Goal: Check status: Check status

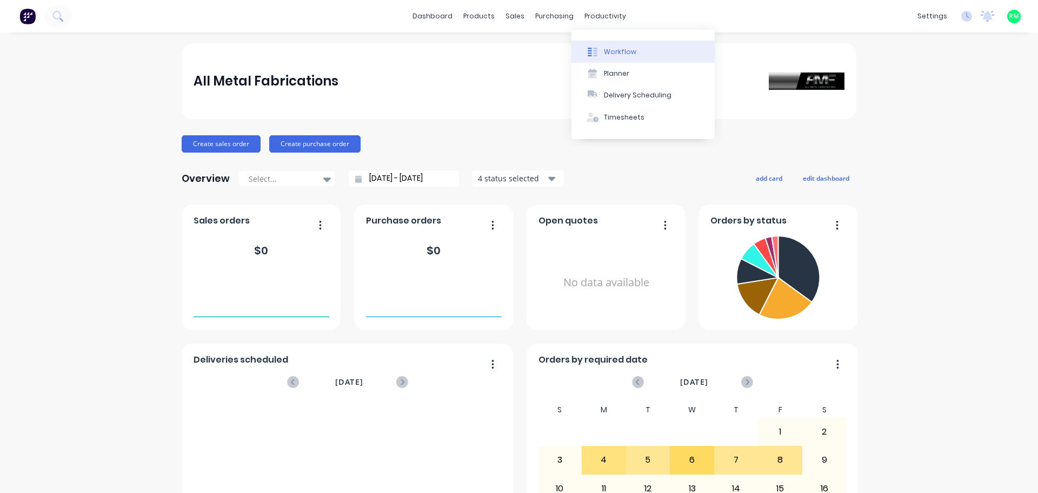
click at [595, 55] on icon at bounding box center [593, 52] width 10 height 10
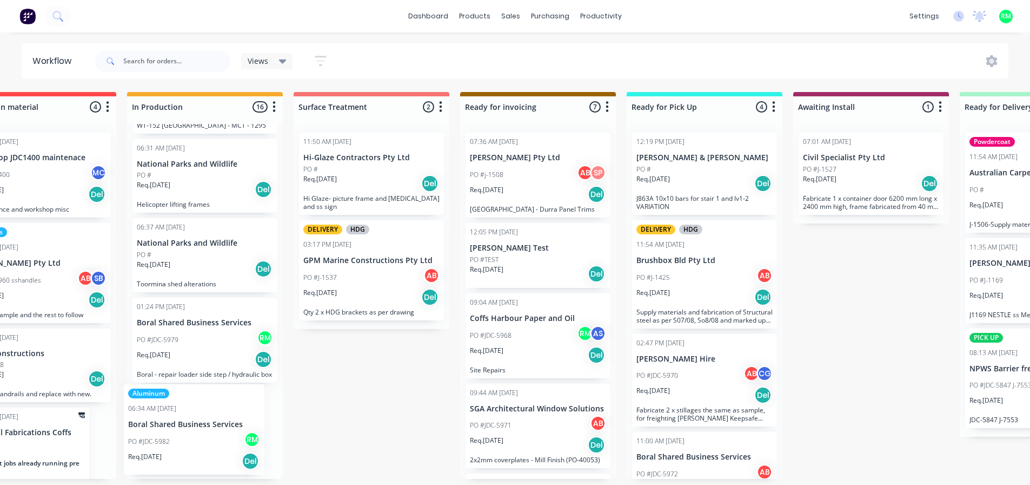
scroll to position [2, 387]
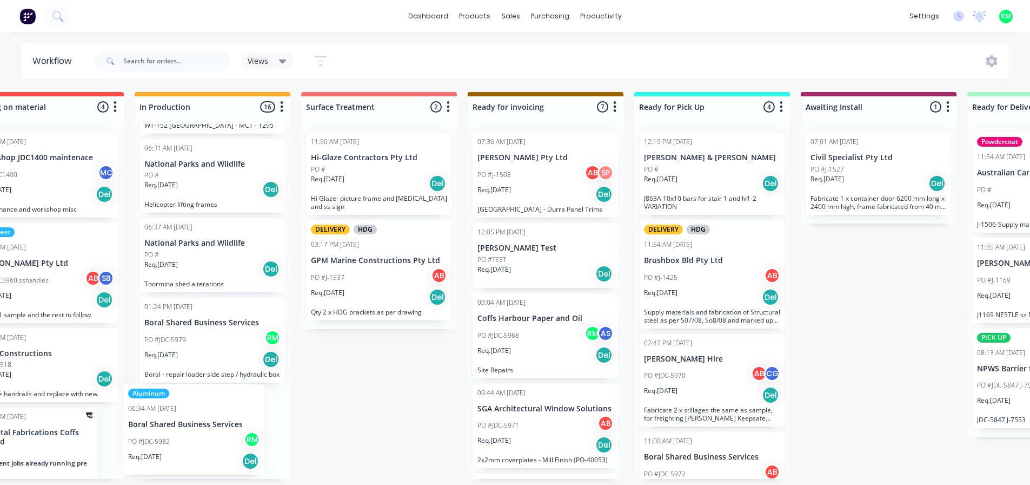
drag, startPoint x: 190, startPoint y: 422, endPoint x: 211, endPoint y: 419, distance: 21.4
click at [211, 419] on div "11:40 AM [DATE] The Big Banana PO #JDC-5934 Req. [DATE] Del JDC-5934 roller coa…" at bounding box center [213, 301] width 156 height 355
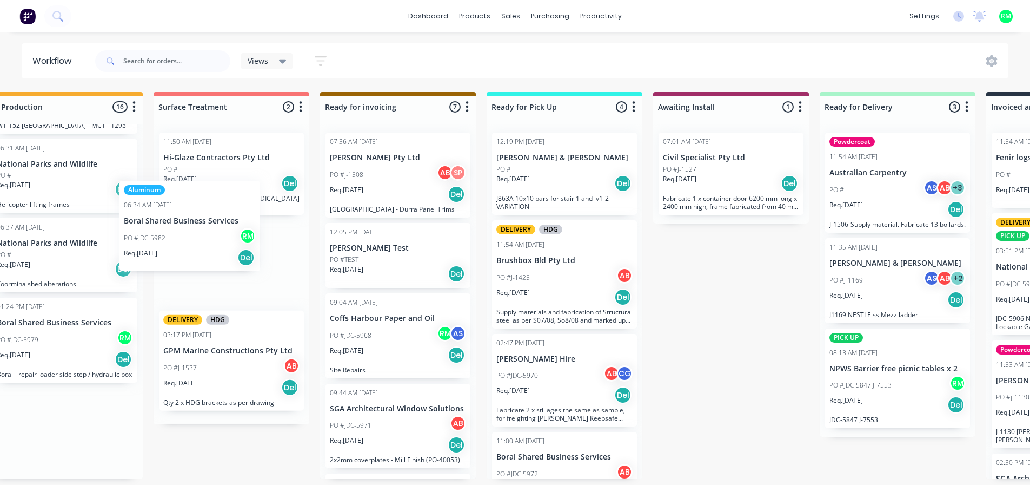
scroll to position [2, 535]
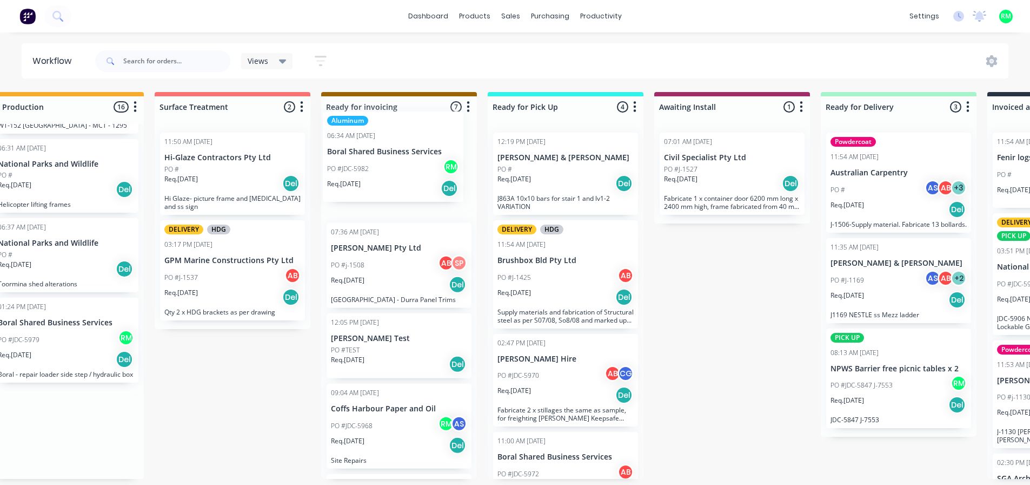
drag, startPoint x: 143, startPoint y: 425, endPoint x: 414, endPoint y: 148, distance: 387.8
click at [414, 148] on div "Submitted 4 Status colour #273444 hex #273444 Save Cancel Summaries Total order…" at bounding box center [437, 285] width 1960 height 387
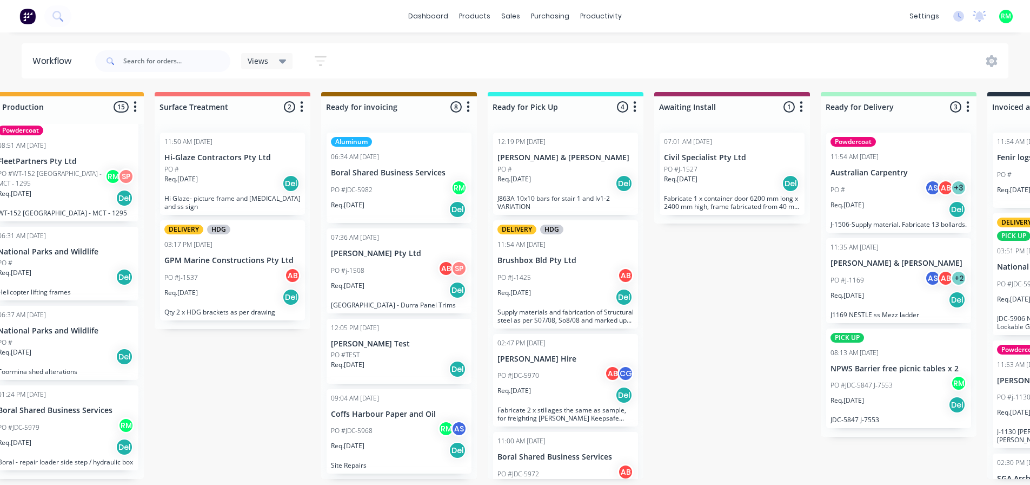
click at [403, 168] on p "Boral Shared Business Services" at bounding box center [399, 172] width 136 height 9
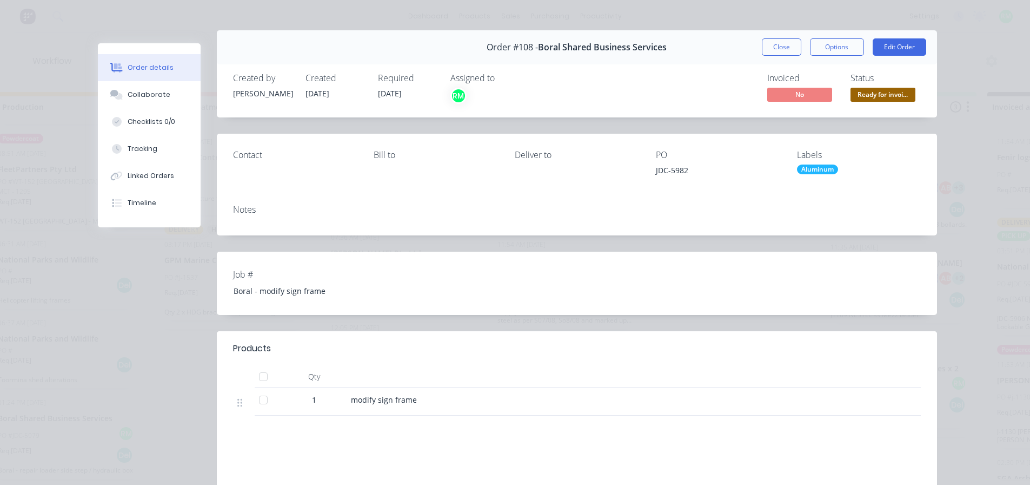
scroll to position [0, 0]
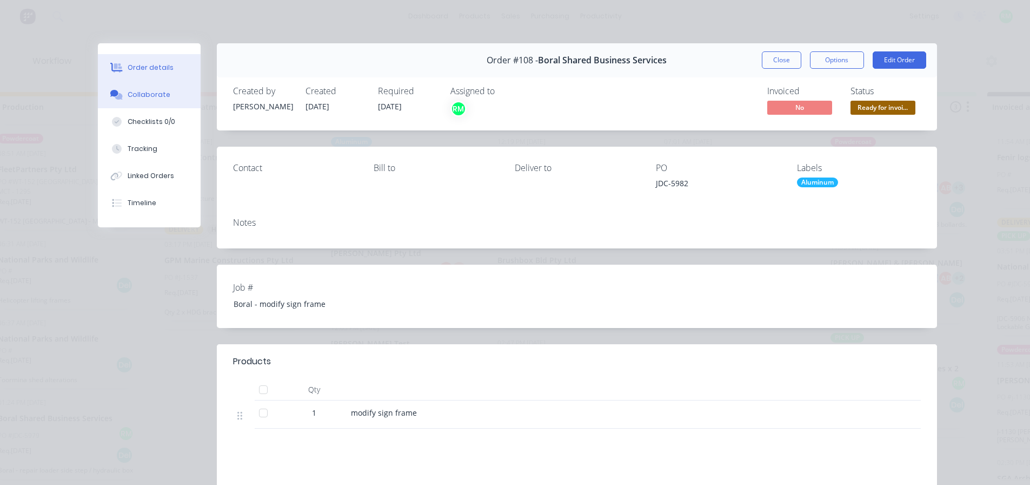
click at [159, 96] on div "Collaborate" at bounding box center [149, 95] width 43 height 10
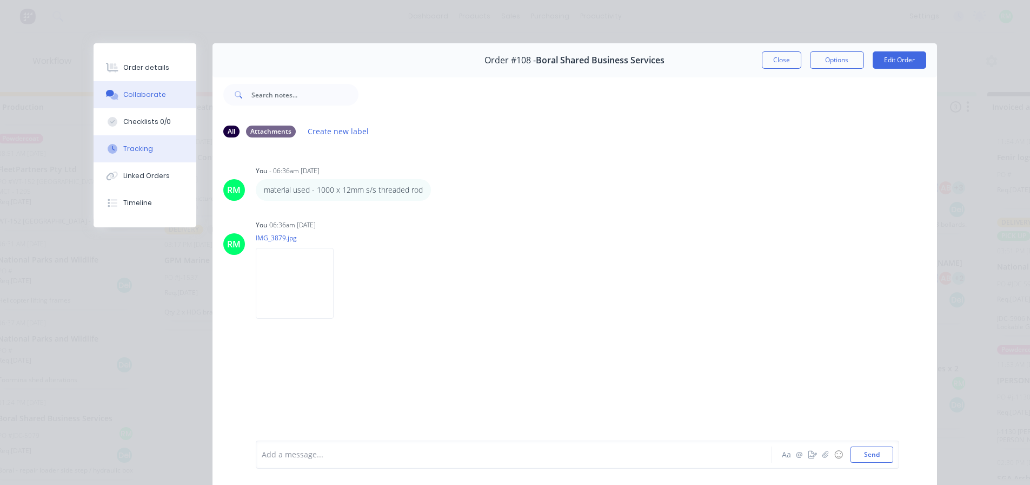
click at [142, 154] on button "Tracking" at bounding box center [145, 148] width 103 height 27
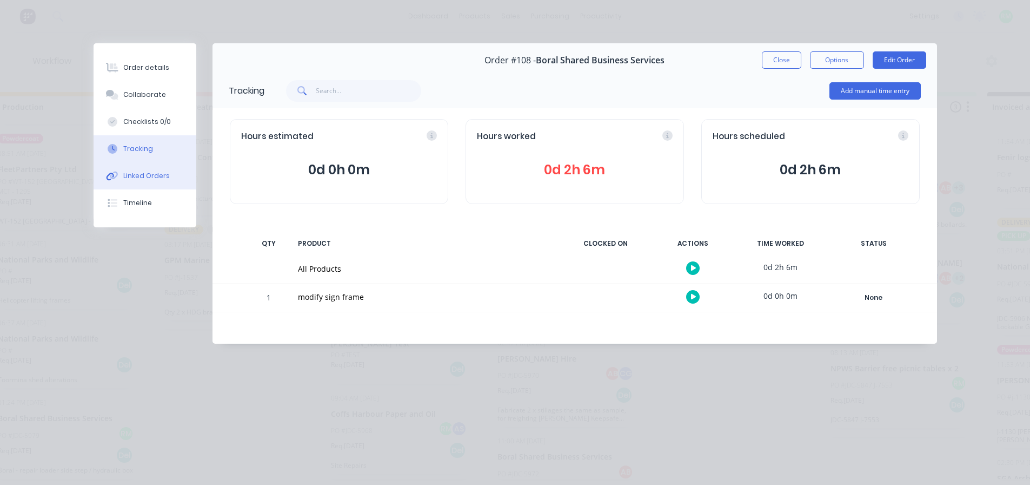
click at [147, 181] on button "Linked Orders" at bounding box center [145, 175] width 103 height 27
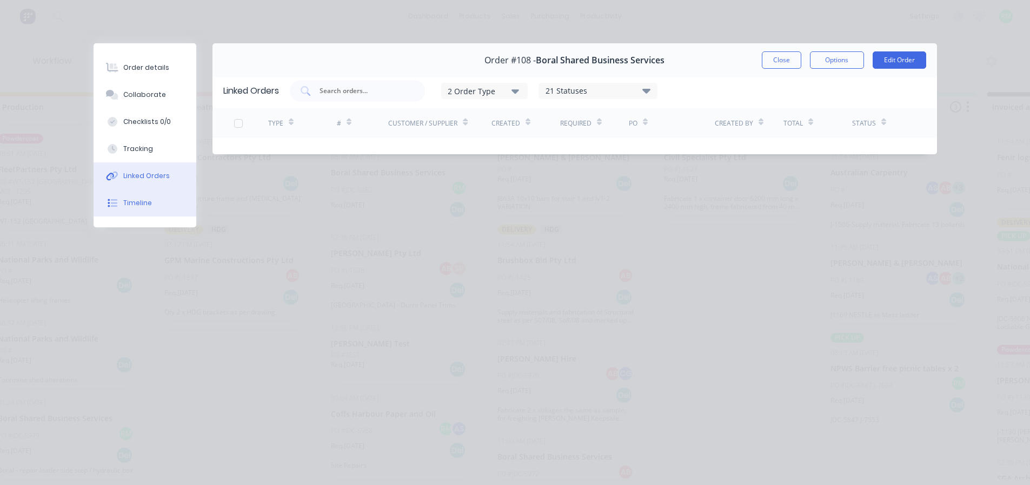
click at [143, 210] on button "Timeline" at bounding box center [145, 202] width 103 height 27
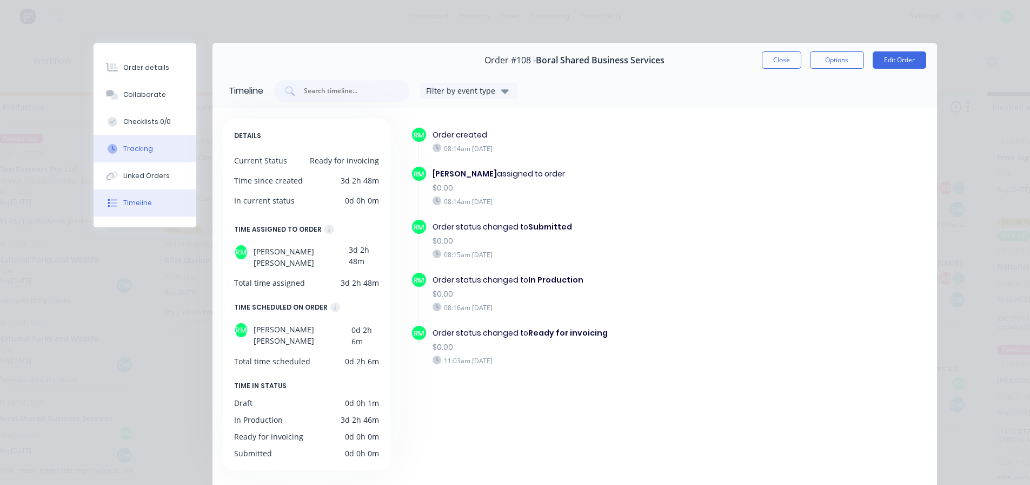
click at [156, 145] on button "Tracking" at bounding box center [145, 148] width 103 height 27
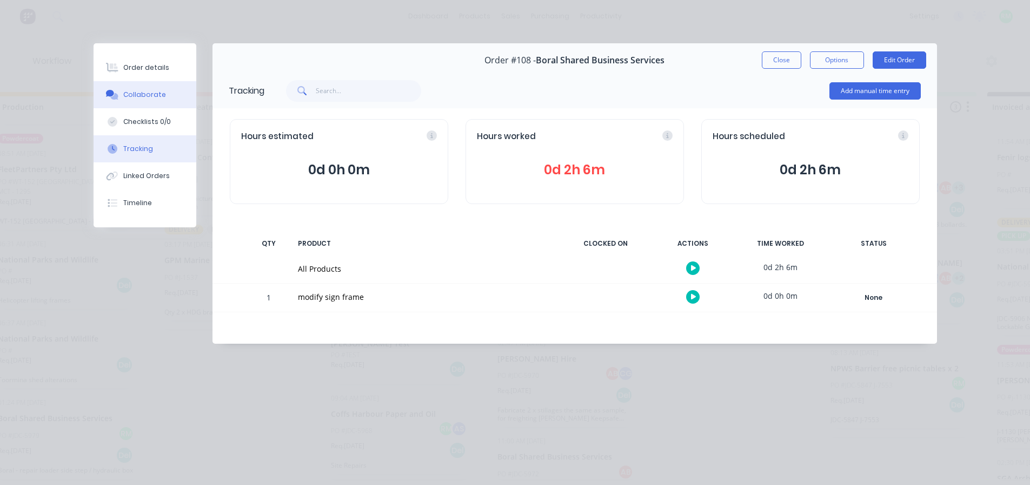
click at [145, 98] on div "Collaborate" at bounding box center [144, 95] width 43 height 10
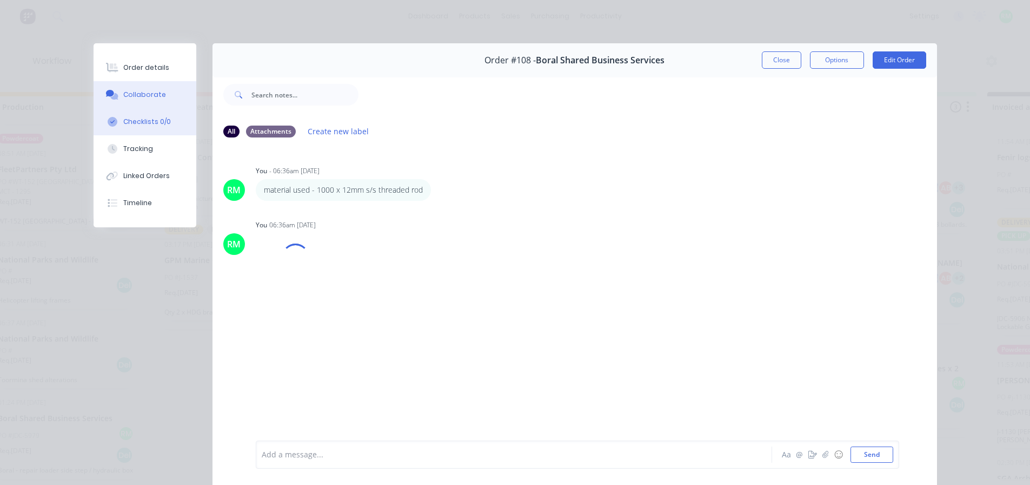
click at [140, 125] on div "Checklists 0/0" at bounding box center [147, 122] width 48 height 10
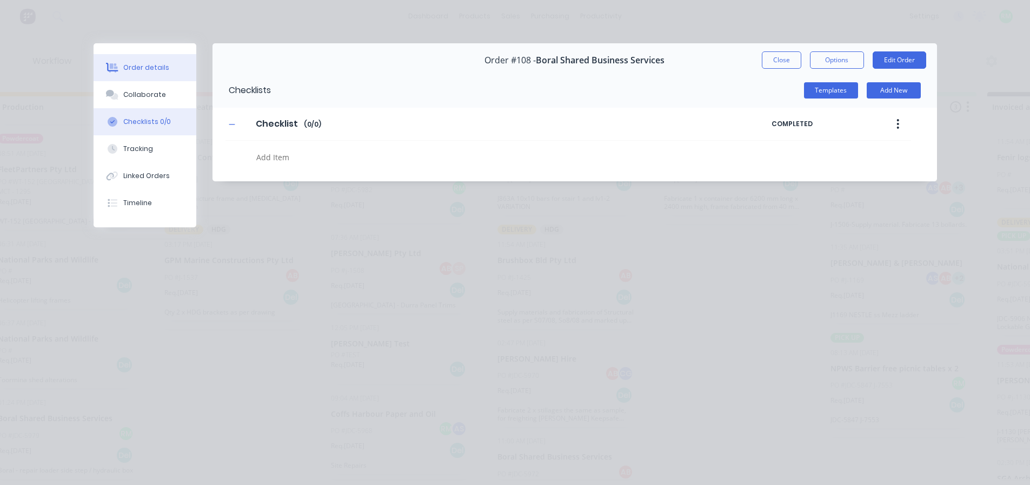
click at [170, 68] on button "Order details" at bounding box center [145, 67] width 103 height 27
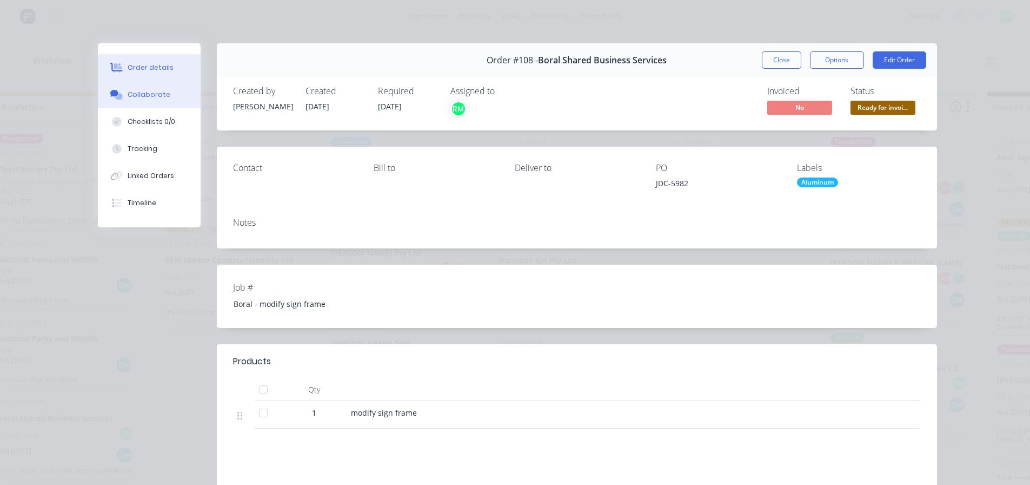
click at [170, 87] on button "Collaborate" at bounding box center [149, 94] width 103 height 27
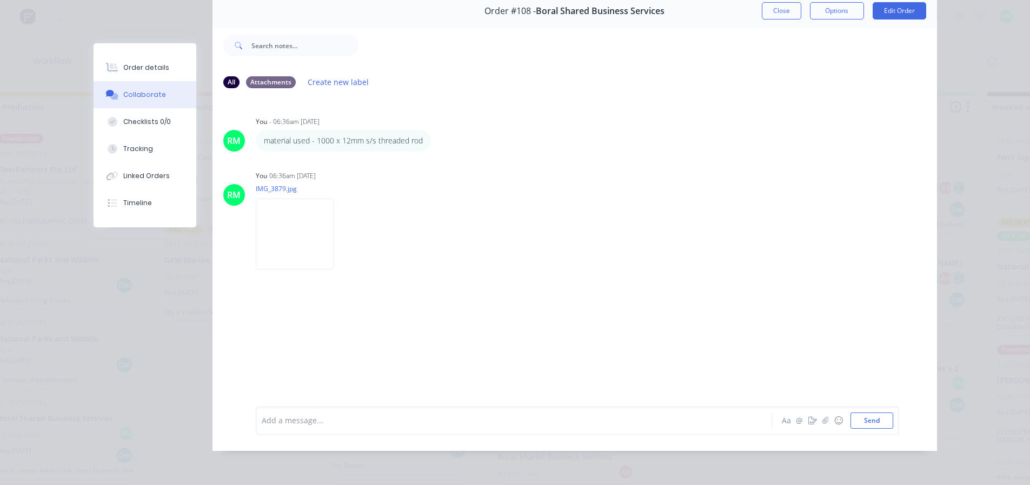
scroll to position [57, 0]
click at [356, 412] on div "Add a message..." at bounding box center [499, 420] width 474 height 16
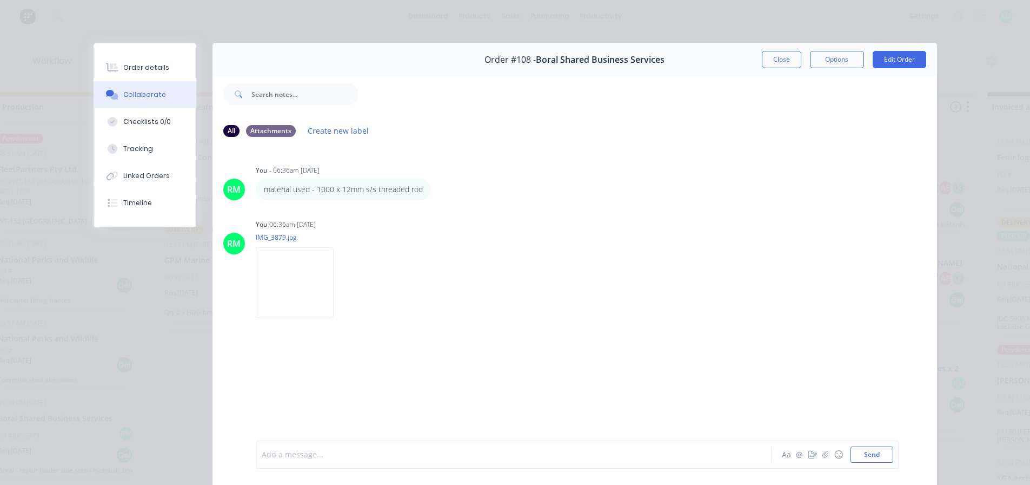
scroll to position [0, 0]
click at [764, 58] on button "Close" at bounding box center [781, 59] width 39 height 17
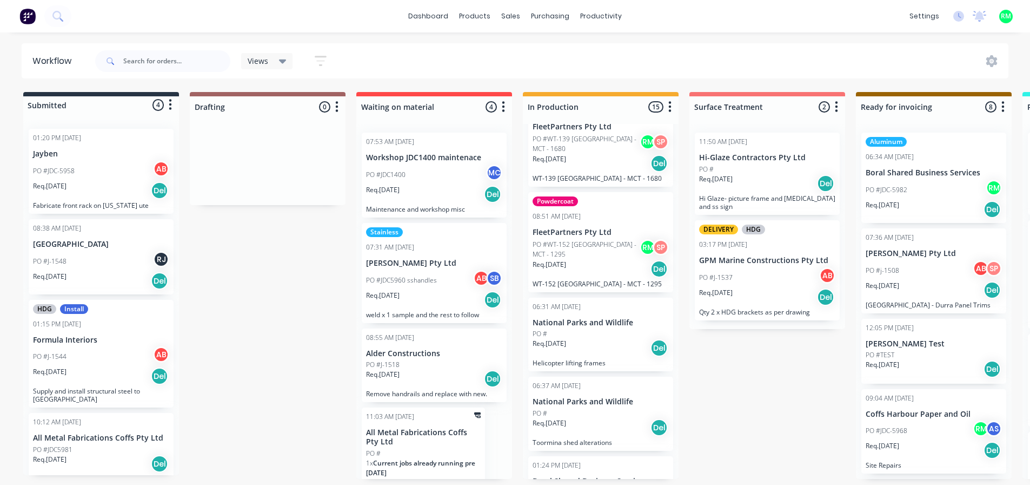
scroll to position [1084, 0]
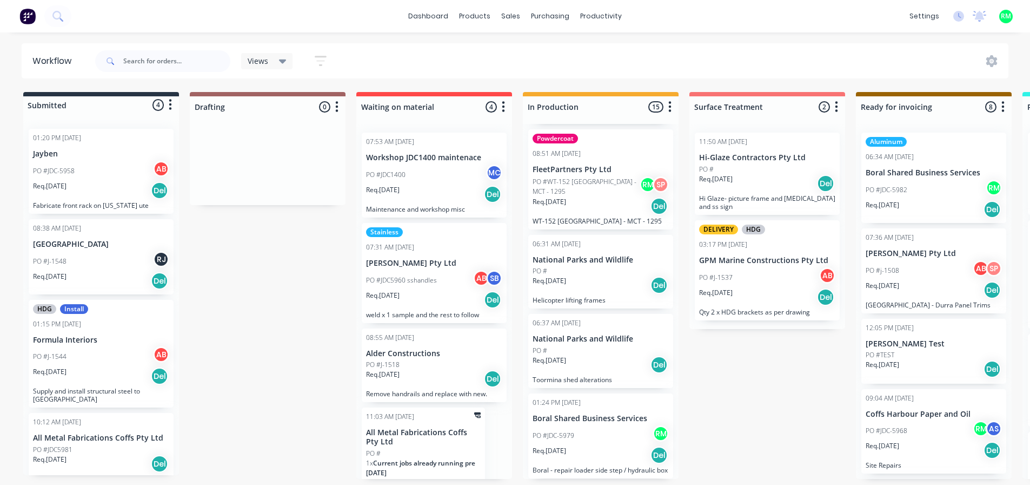
click at [599, 425] on div "PO #JDC-5979 RM" at bounding box center [601, 435] width 136 height 21
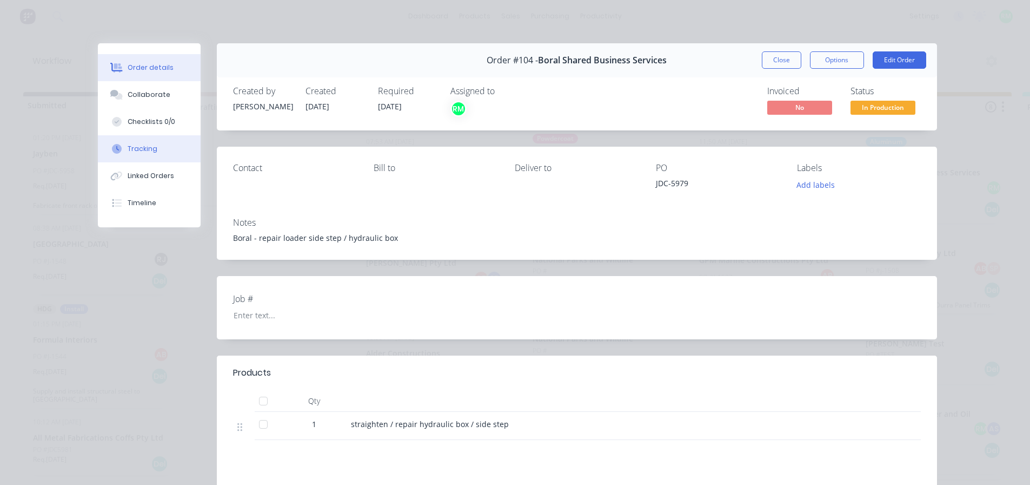
click at [152, 161] on button "Tracking" at bounding box center [149, 148] width 103 height 27
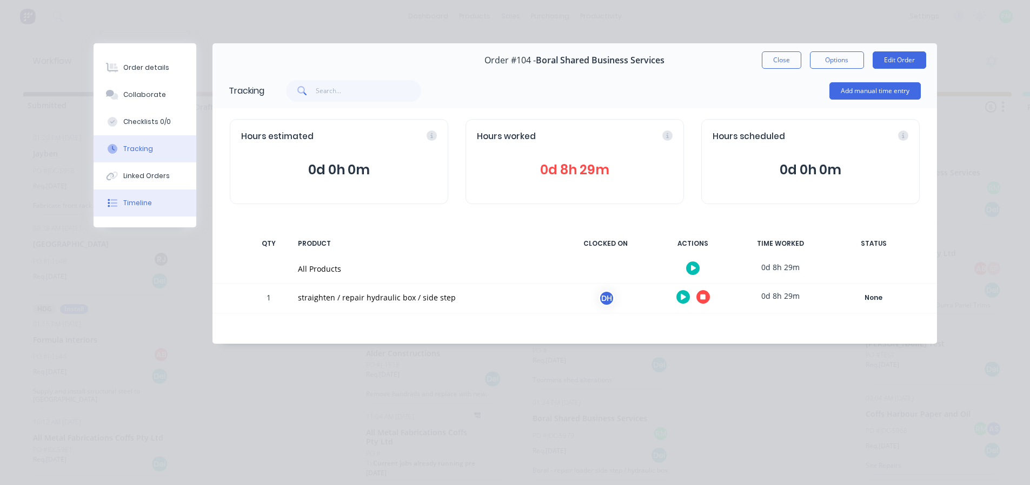
click at [174, 208] on button "Timeline" at bounding box center [145, 202] width 103 height 27
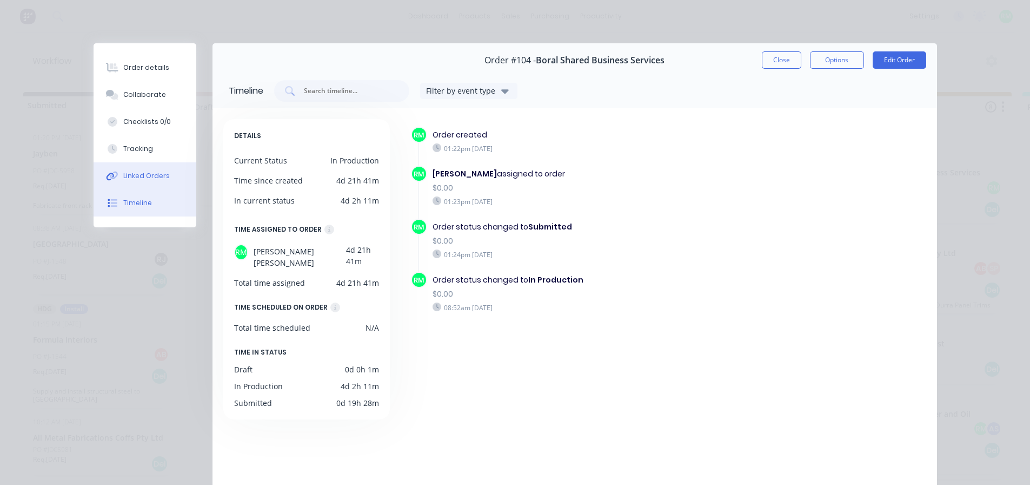
click at [168, 183] on button "Linked Orders" at bounding box center [145, 175] width 103 height 27
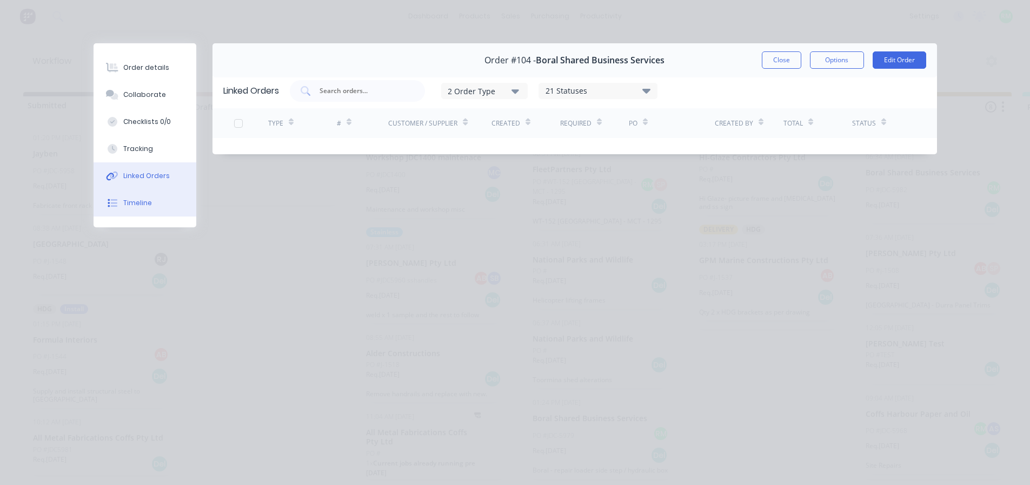
click at [151, 202] on button "Timeline" at bounding box center [145, 202] width 103 height 27
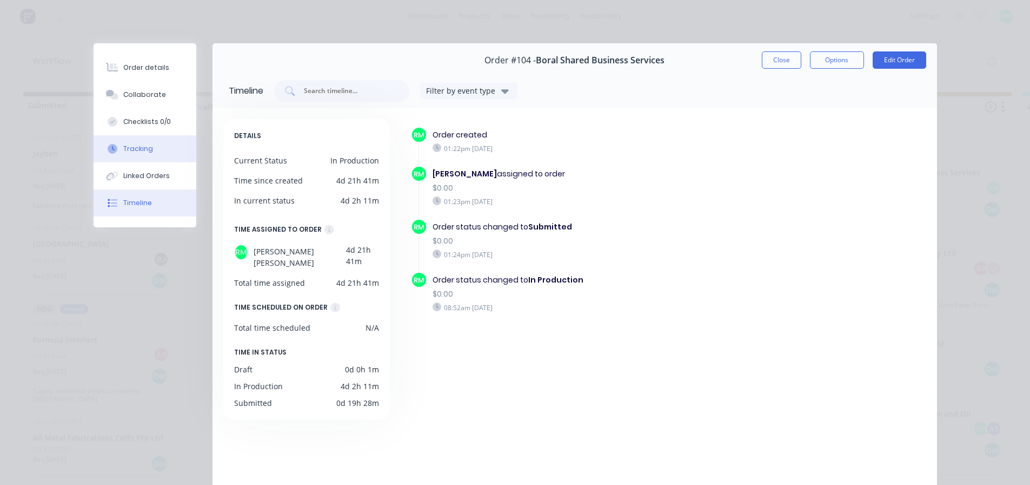
click at [160, 143] on button "Tracking" at bounding box center [145, 148] width 103 height 27
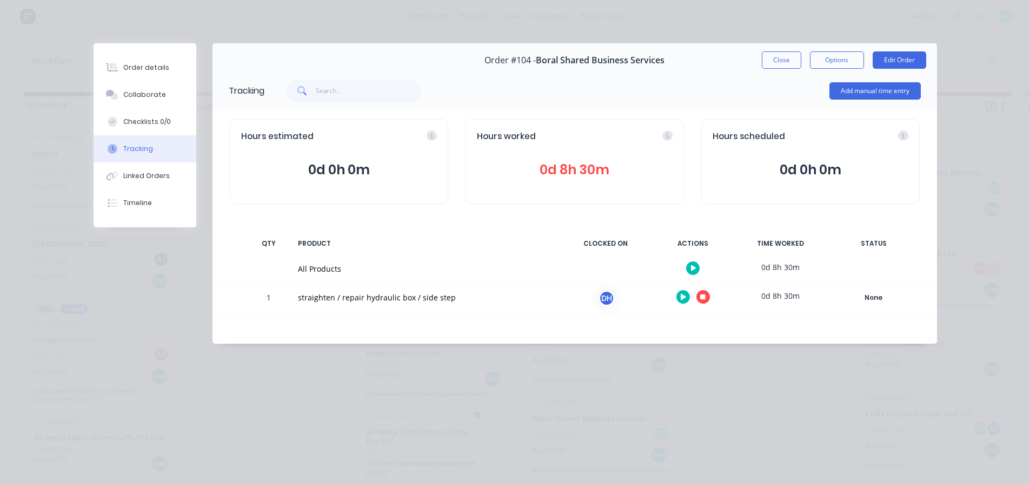
click at [581, 168] on span "0d 8h 30m" at bounding box center [575, 169] width 196 height 19
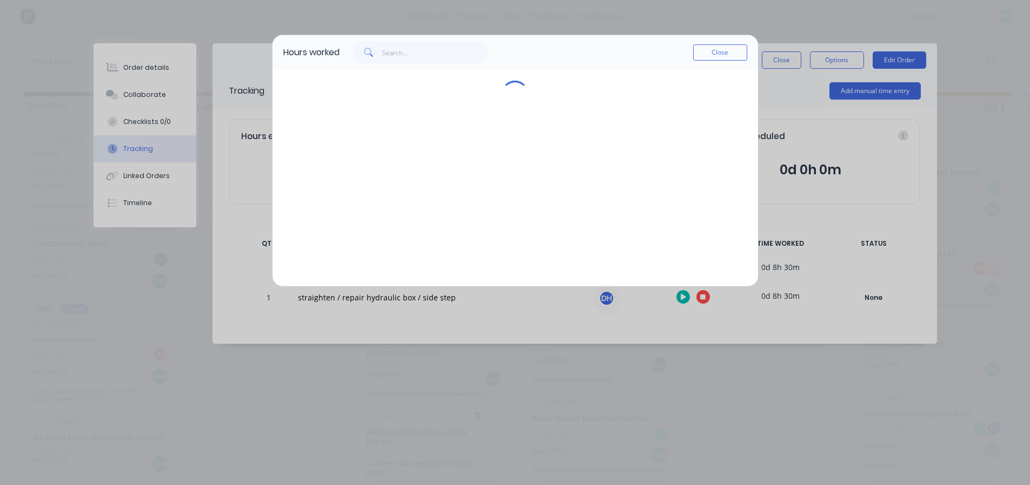
scroll to position [0, 0]
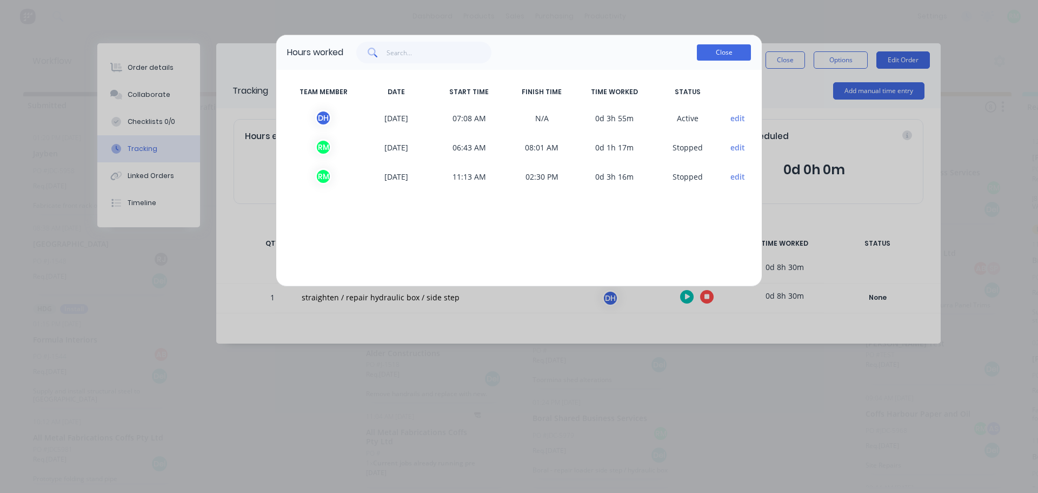
click at [722, 55] on button "Close" at bounding box center [724, 52] width 54 height 16
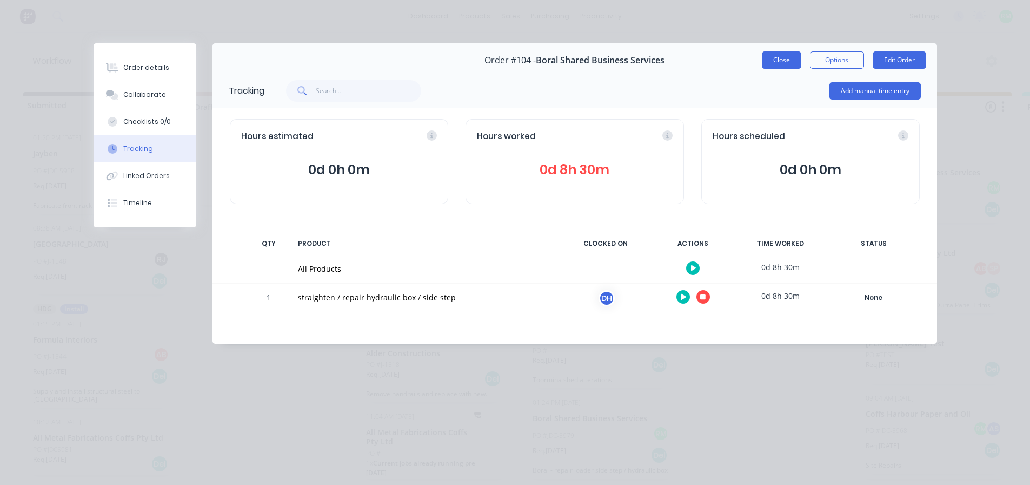
click at [767, 64] on button "Close" at bounding box center [781, 59] width 39 height 17
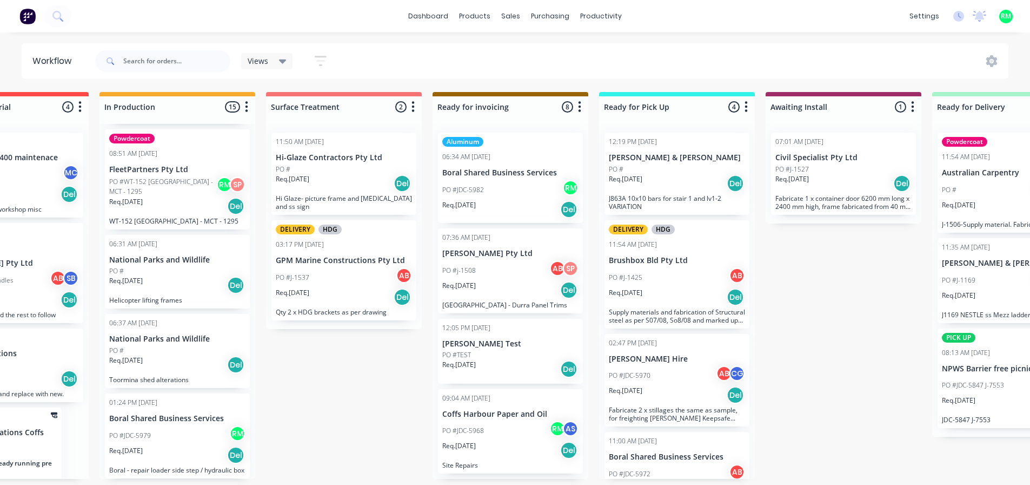
scroll to position [0, 435]
